Goal: Communication & Community: Participate in discussion

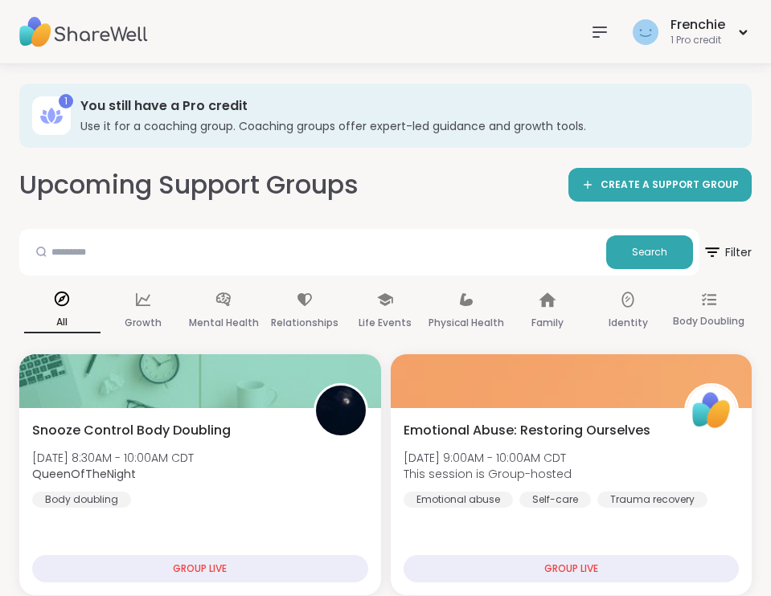
click at [602, 25] on icon at bounding box center [599, 31] width 19 height 19
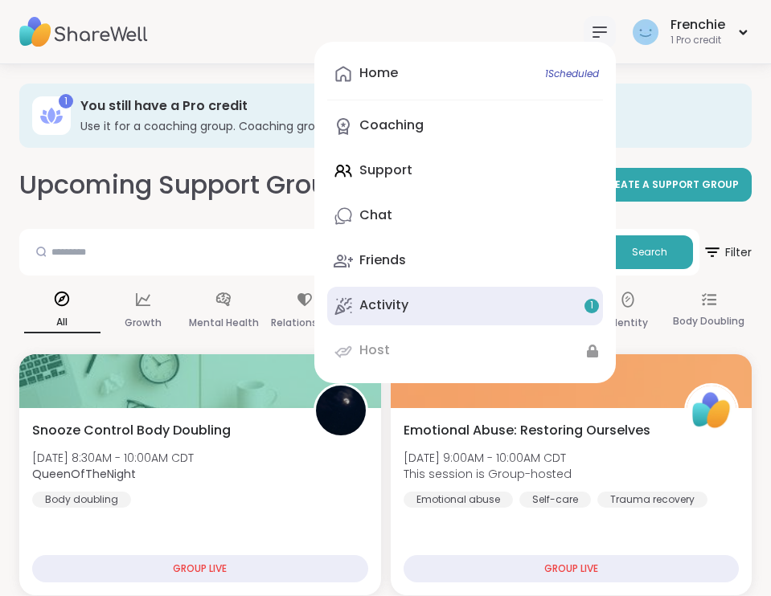
click at [534, 312] on link "Activity 1" at bounding box center [465, 306] width 276 height 39
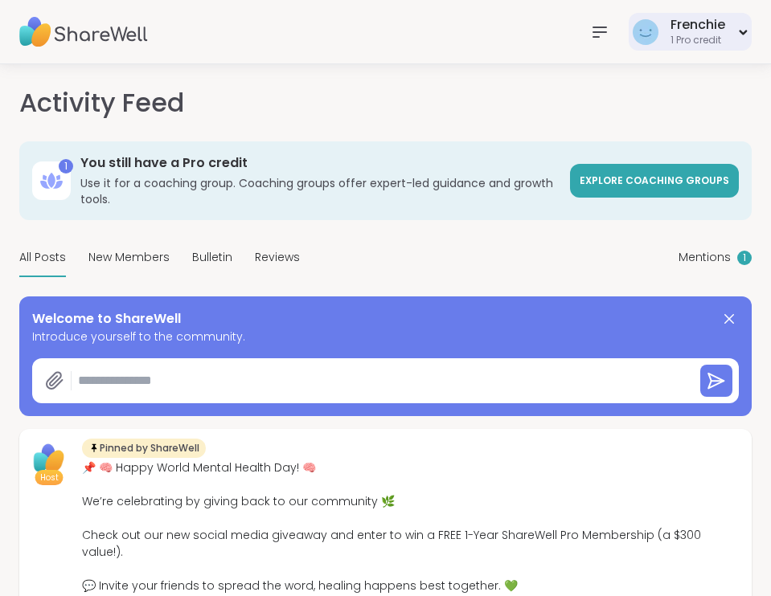
click at [745, 26] on div "Frenchie 1 Pro credit" at bounding box center [689, 32] width 123 height 38
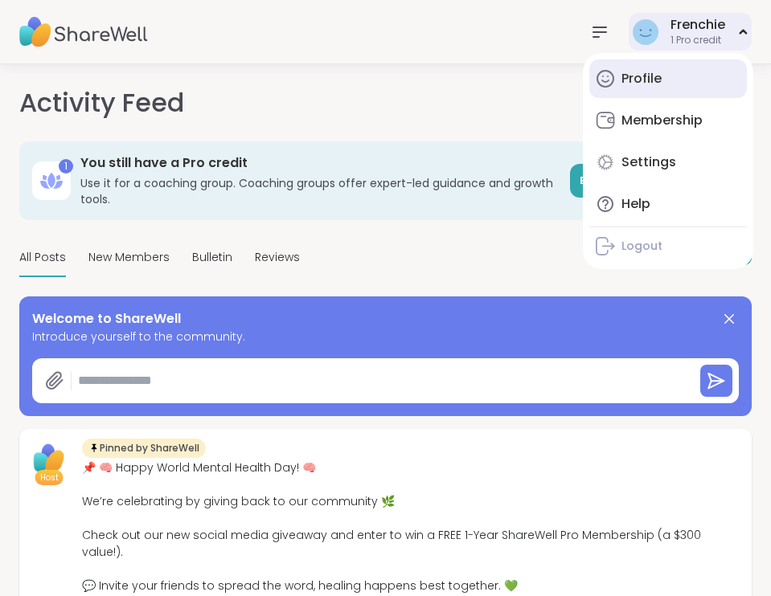
click at [628, 82] on div "Profile" at bounding box center [641, 79] width 40 height 18
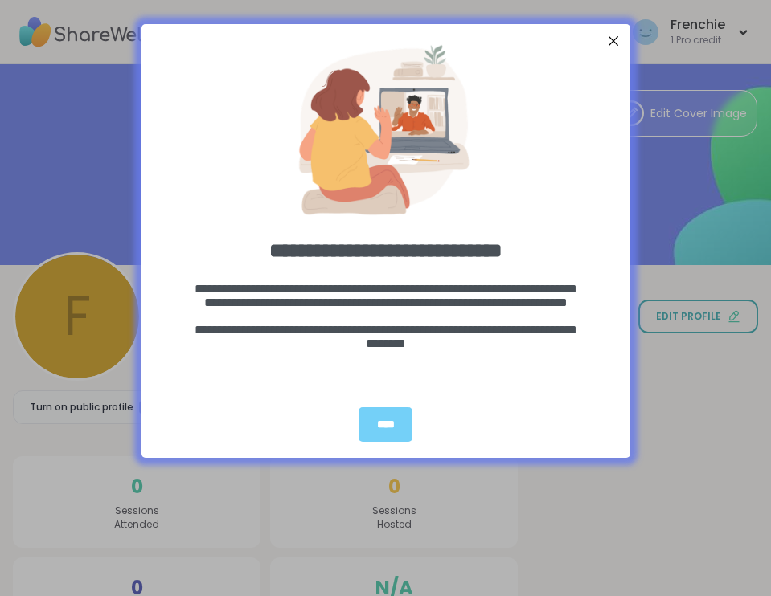
click at [612, 42] on div "Close Step" at bounding box center [612, 41] width 21 height 21
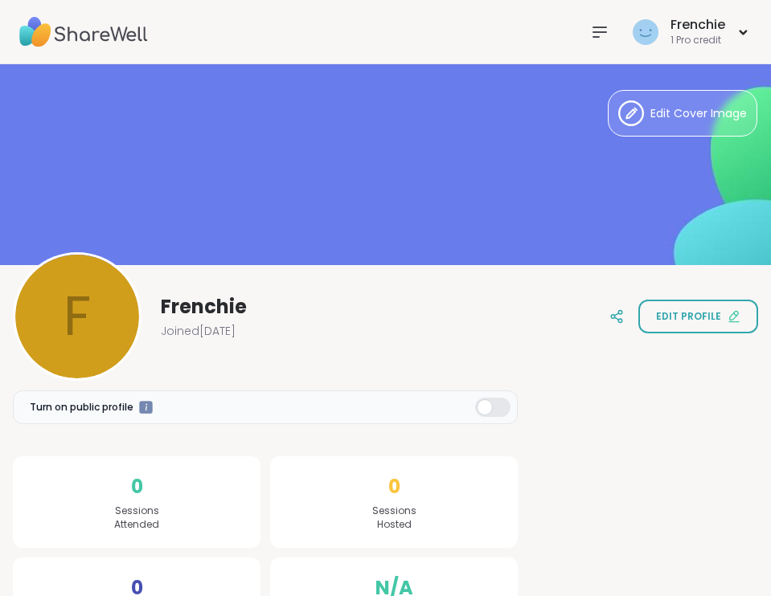
click at [65, 31] on img at bounding box center [83, 32] width 129 height 56
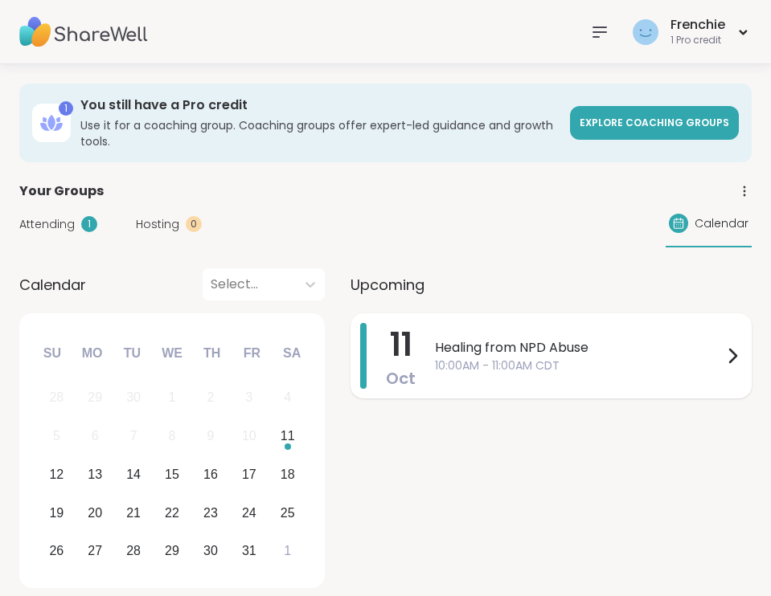
click at [577, 353] on span "Healing from NPD Abuse" at bounding box center [579, 347] width 288 height 19
click at [628, 356] on span "Healing from NPD Abuse" at bounding box center [579, 347] width 288 height 19
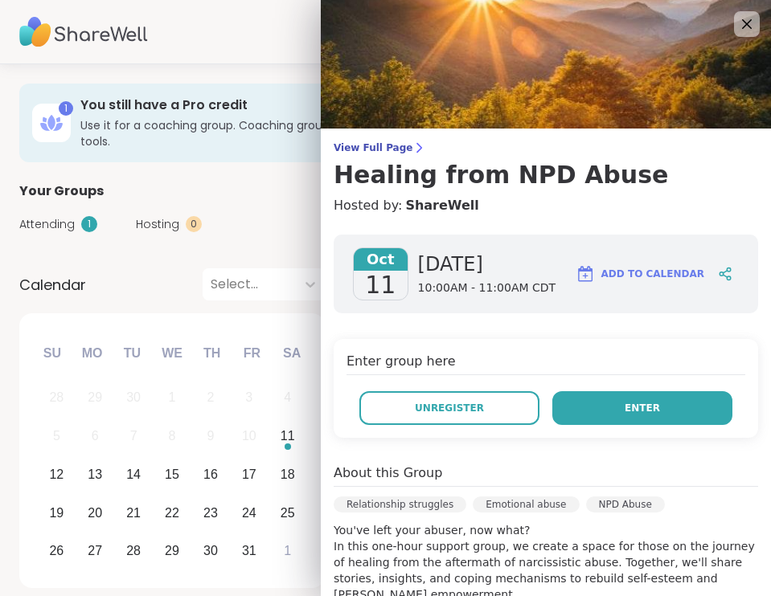
click at [643, 409] on span "Enter" at bounding box center [641, 408] width 35 height 14
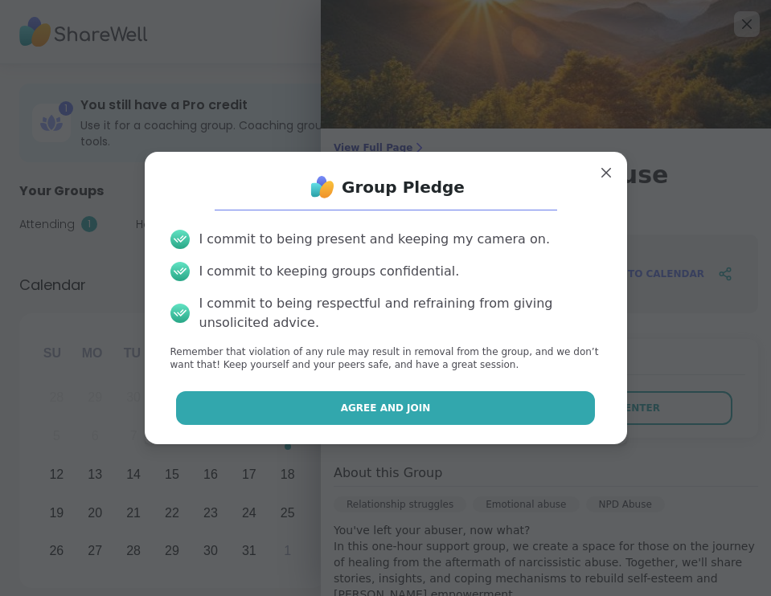
click at [379, 404] on span "Agree and Join" at bounding box center [386, 408] width 90 height 14
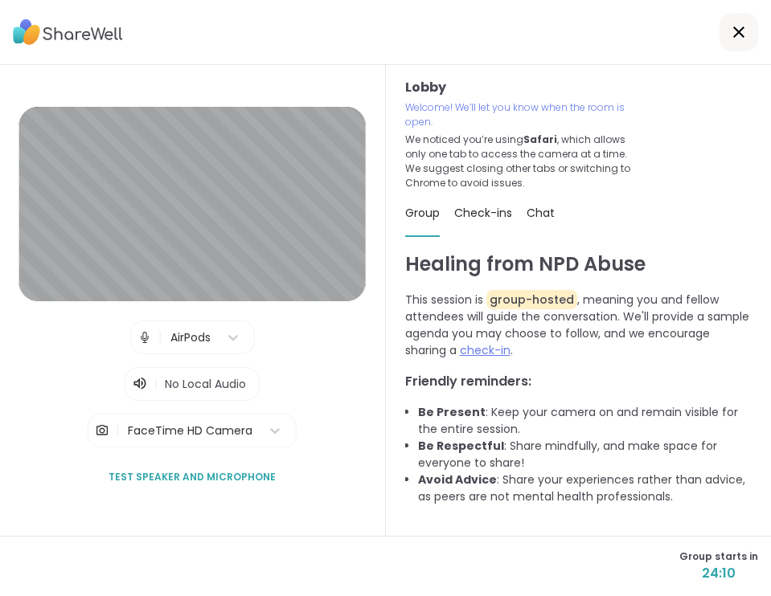
click at [481, 346] on span "check-in" at bounding box center [485, 350] width 51 height 16
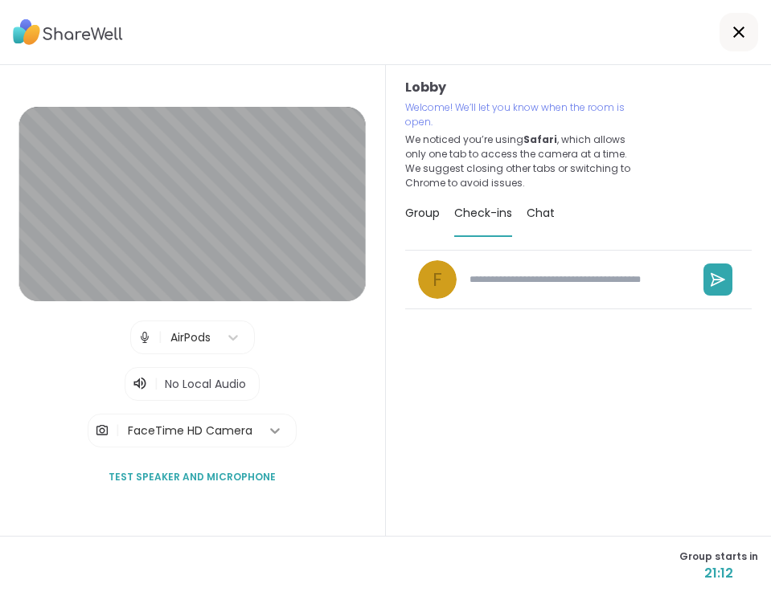
click at [262, 431] on div at bounding box center [274, 430] width 29 height 29
click at [434, 439] on div "F" at bounding box center [578, 423] width 347 height 347
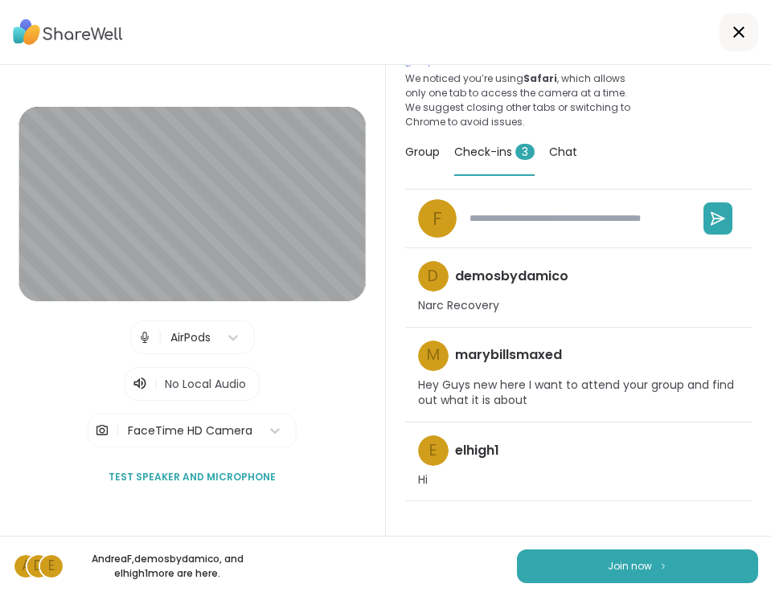
scroll to position [76, 0]
click at [628, 558] on button "Join now" at bounding box center [637, 567] width 241 height 34
type textarea "*"
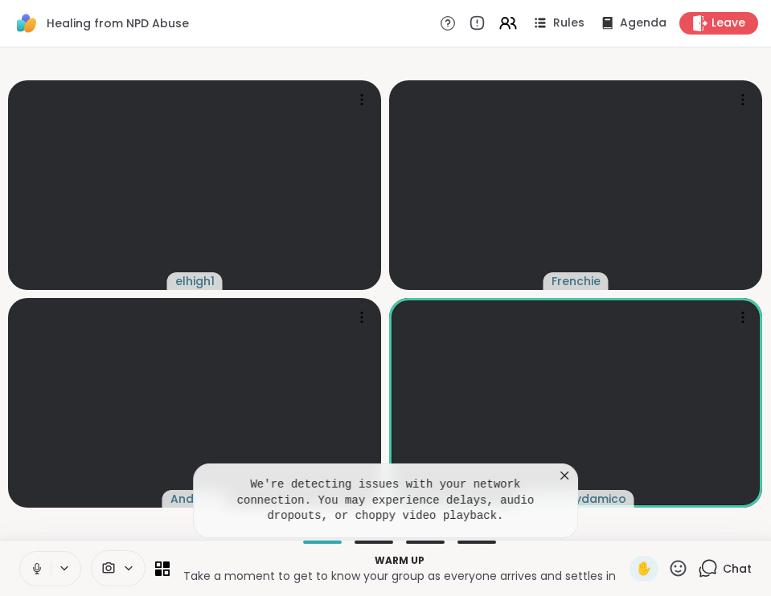
click at [566, 475] on icon at bounding box center [564, 476] width 16 height 16
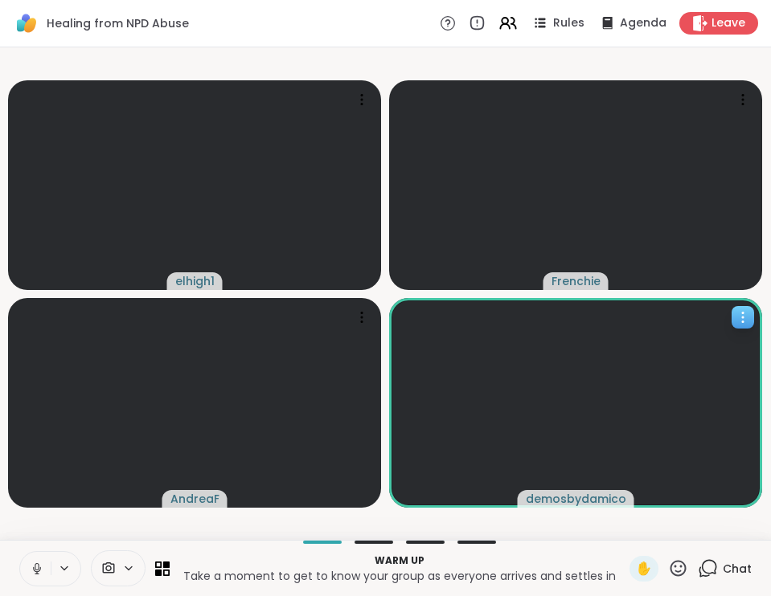
scroll to position [0, 0]
